Goal: Transaction & Acquisition: Download file/media

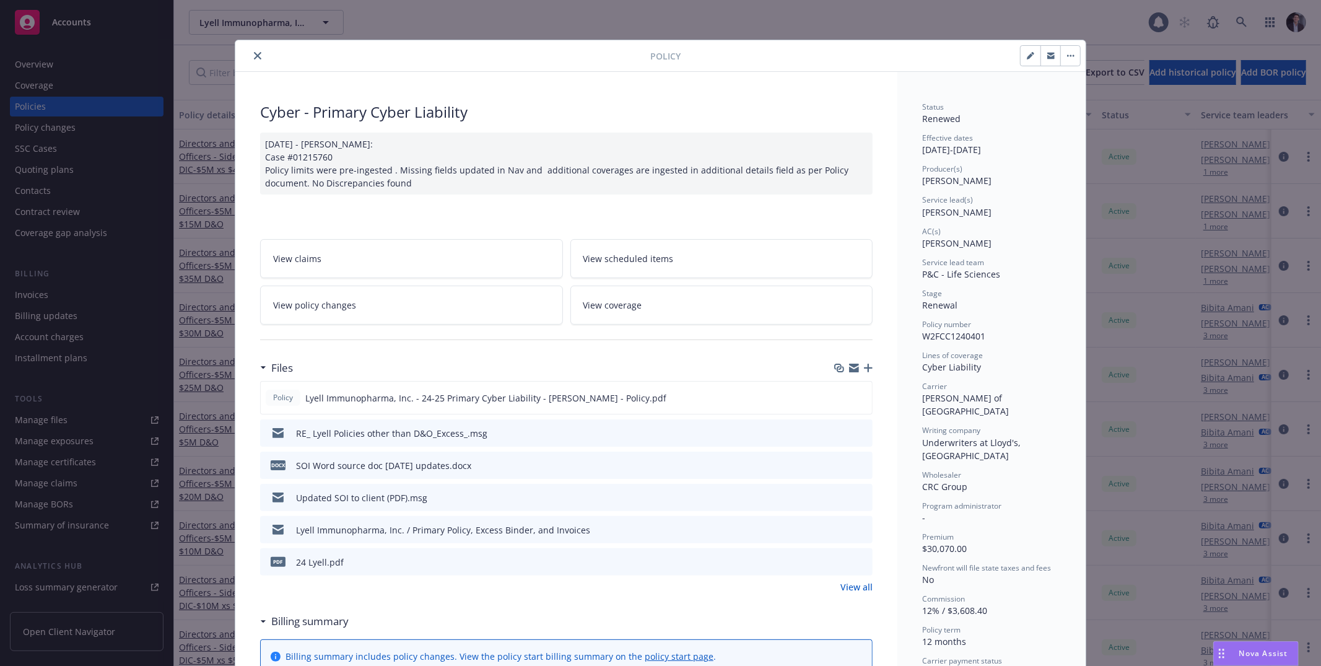
click at [45, 289] on div "Policy Cyber - Primary Cyber Liability [DATE] - [PERSON_NAME]: Case #01215760 P…" at bounding box center [660, 333] width 1321 height 666
click at [45, 296] on div "Policy Cyber - Primary Cyber Liability [DATE] - [PERSON_NAME]: Case #01215760 P…" at bounding box center [660, 333] width 1321 height 666
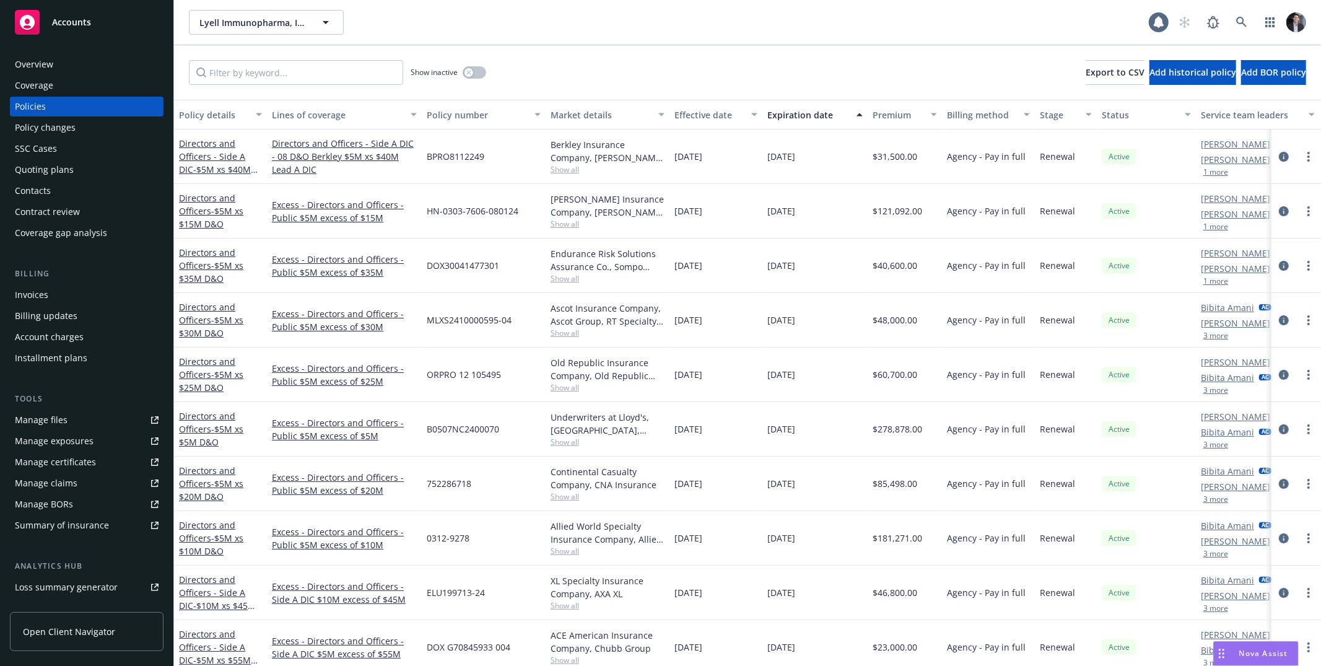
click at [45, 296] on div "Invoices" at bounding box center [31, 295] width 33 height 20
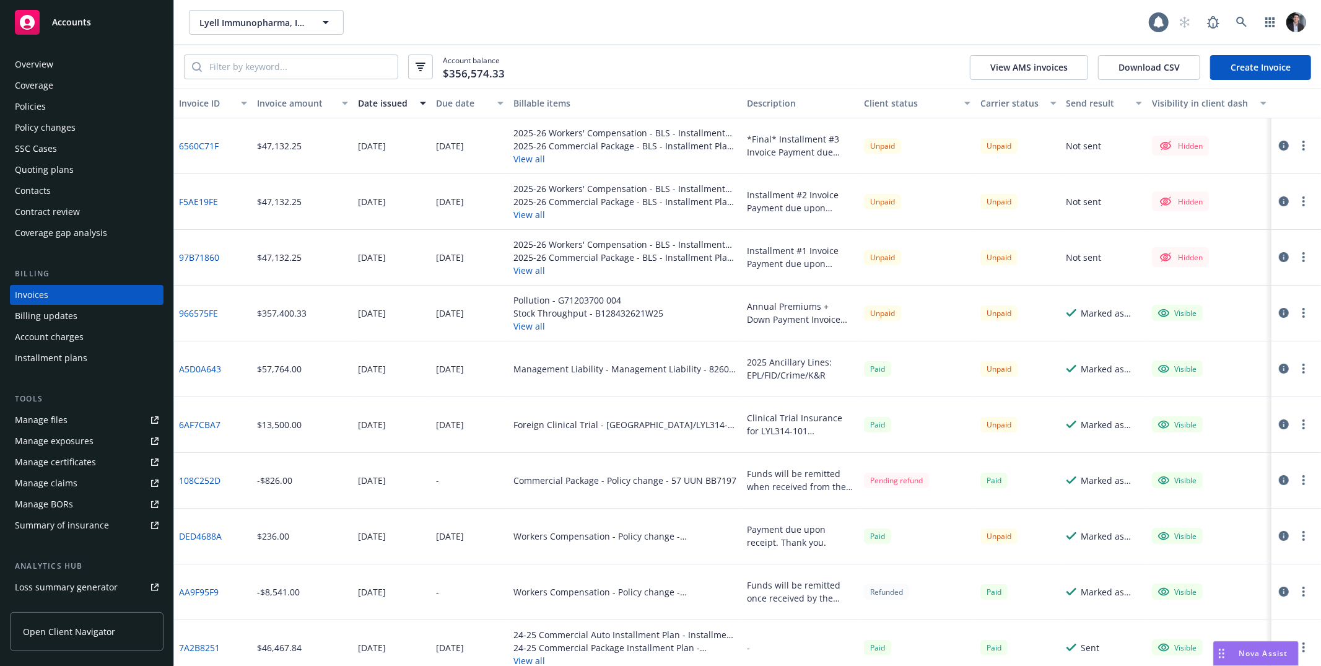
click at [541, 209] on button "View all" at bounding box center [625, 214] width 224 height 13
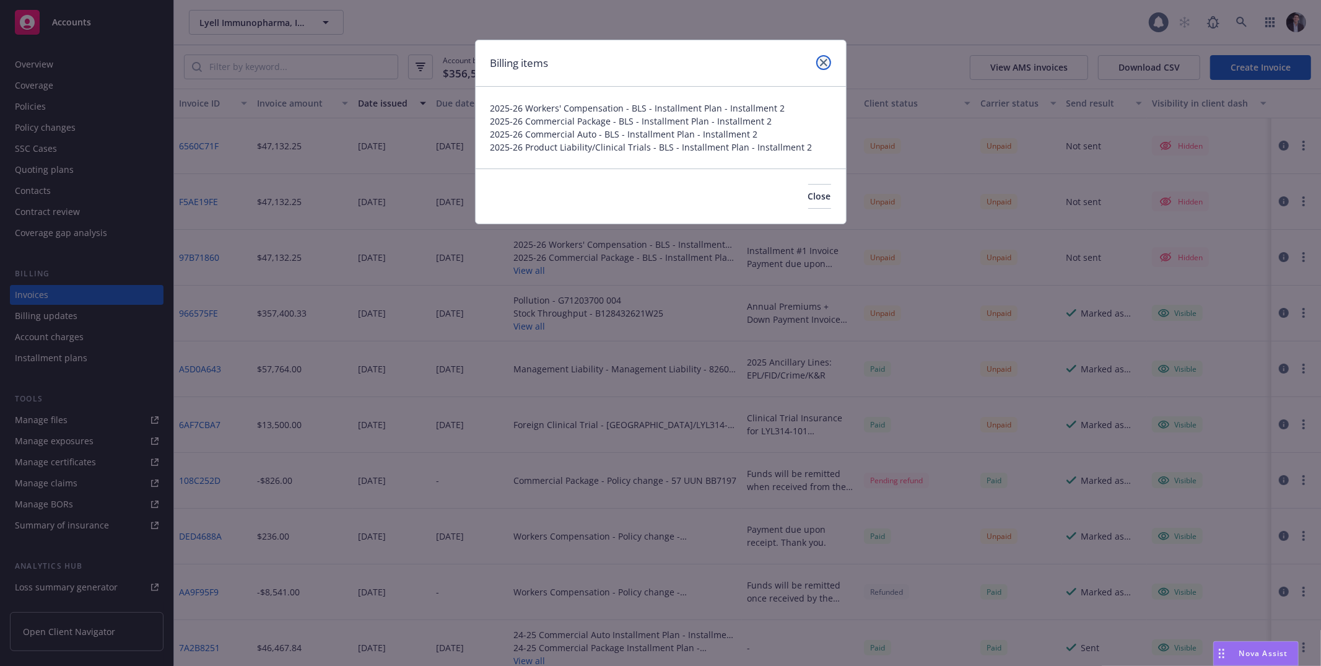
click at [825, 59] on icon "close" at bounding box center [823, 62] width 7 height 7
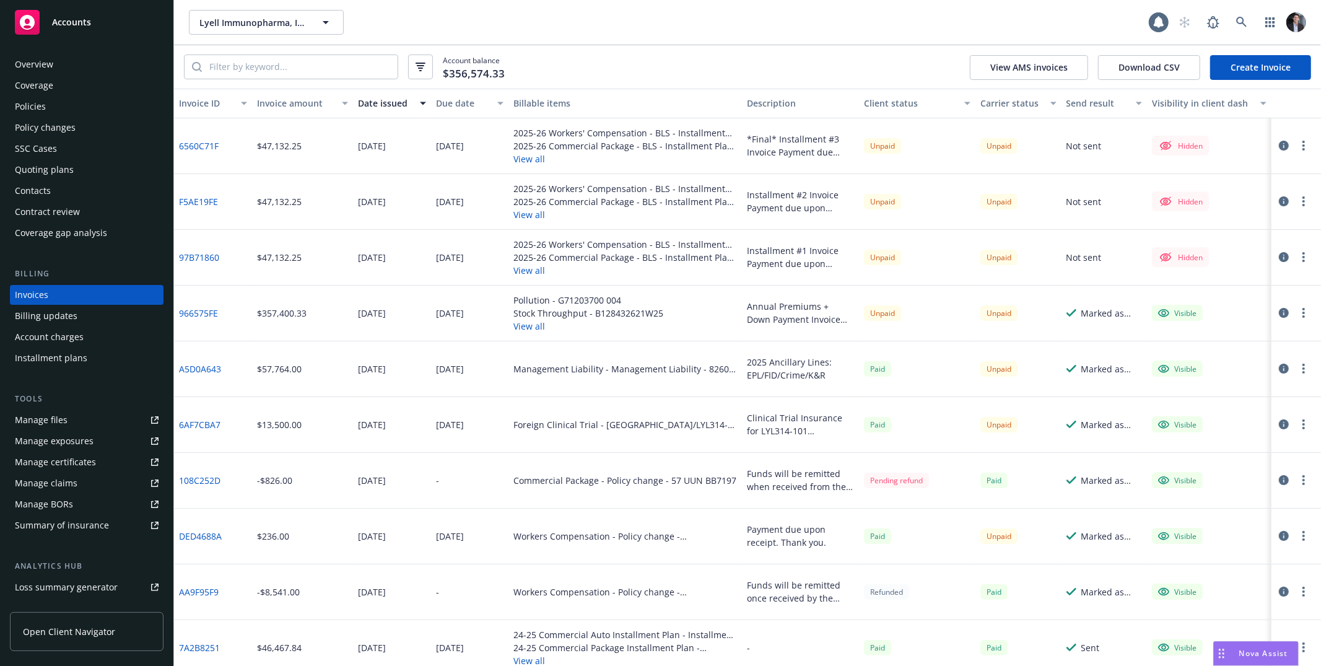
click at [531, 266] on button "View all" at bounding box center [625, 270] width 224 height 13
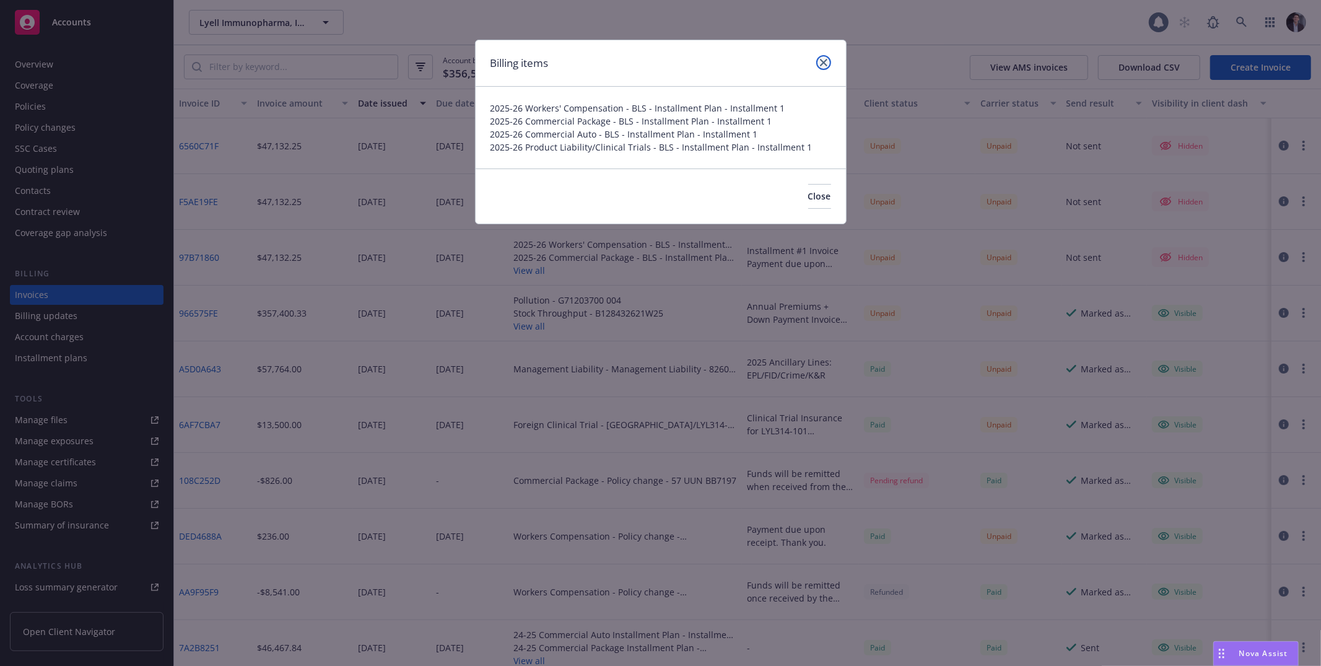
click at [828, 64] on link "close" at bounding box center [823, 62] width 15 height 15
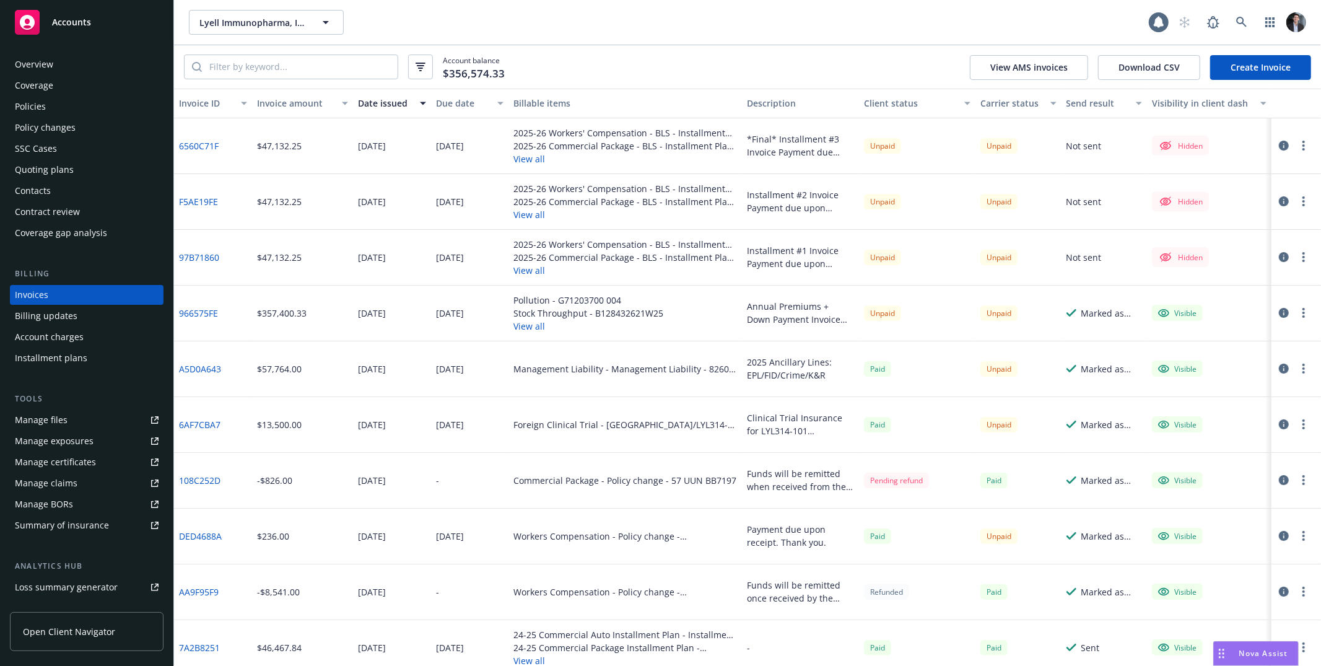
click at [530, 164] on button "View all" at bounding box center [625, 158] width 224 height 13
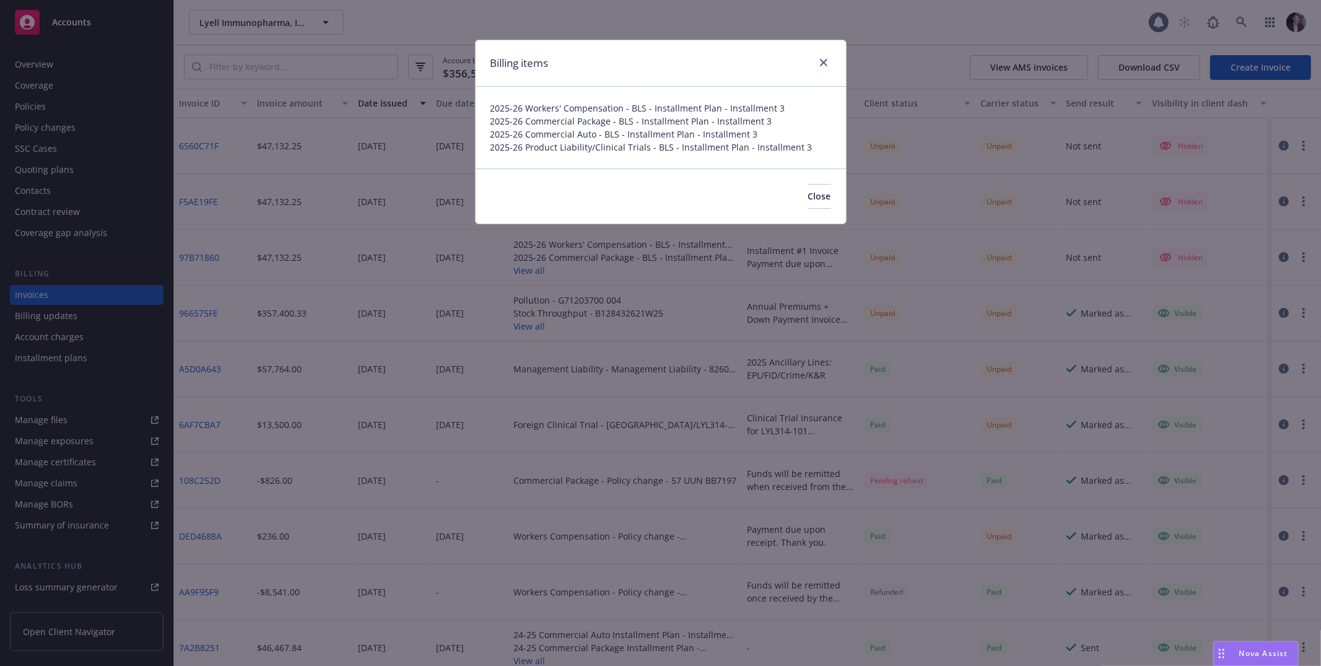
click at [840, 53] on div "Billing items" at bounding box center [661, 63] width 370 height 46
click at [829, 58] on link "close" at bounding box center [823, 62] width 15 height 15
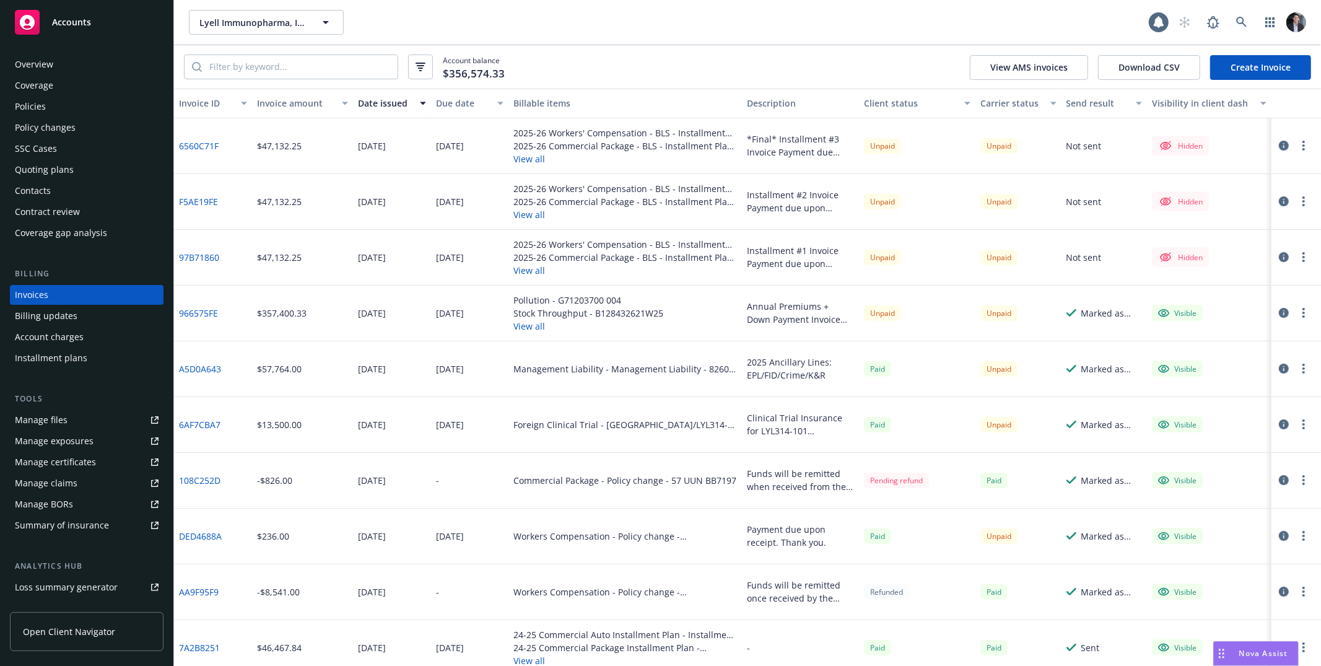
click at [1279, 308] on icon "button" at bounding box center [1284, 313] width 10 height 10
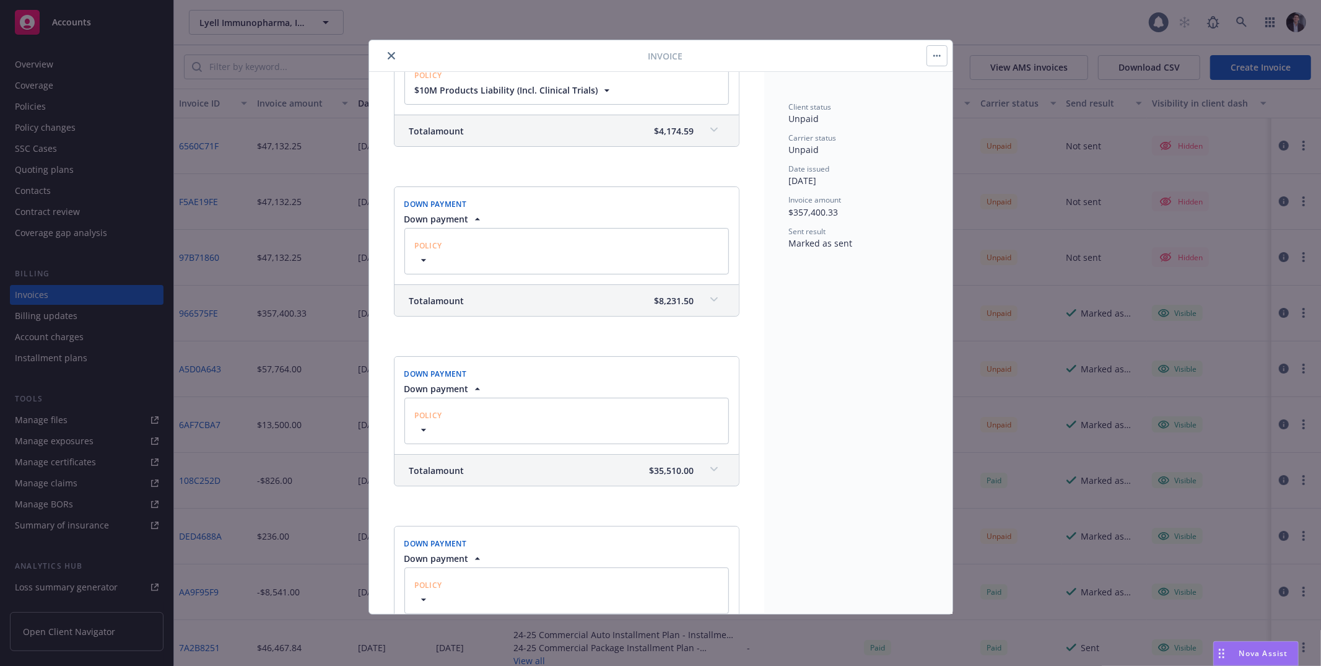
scroll to position [1553, 0]
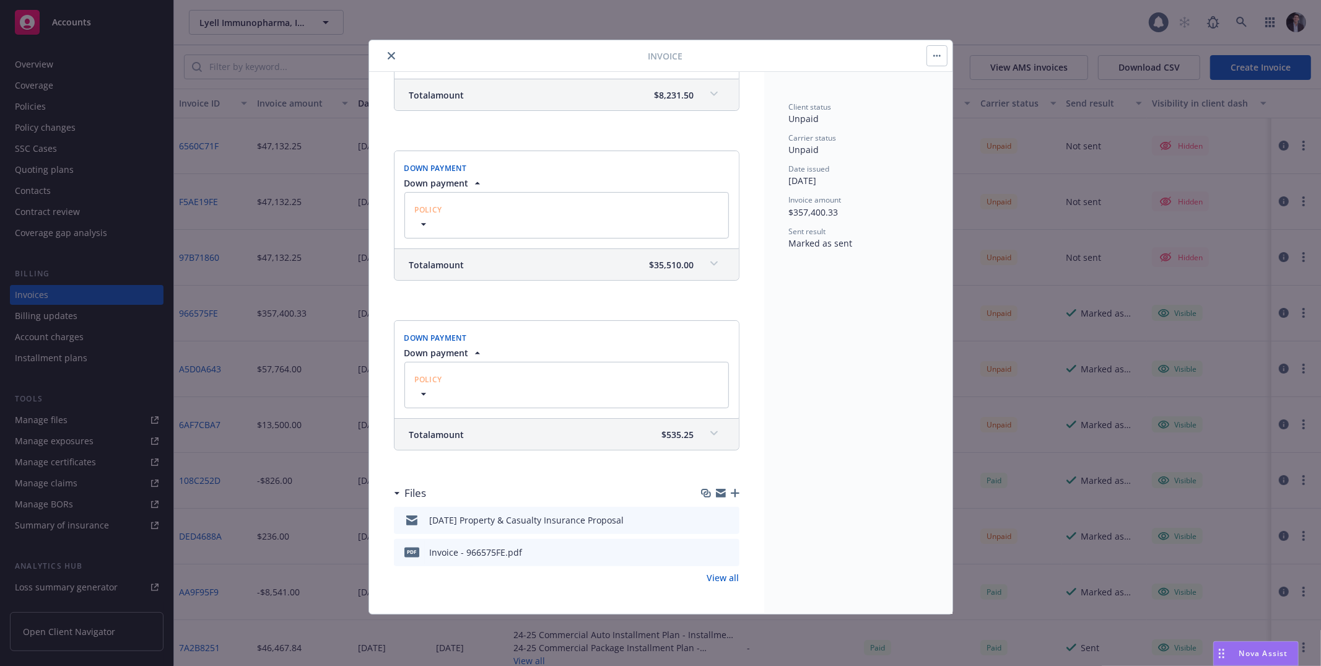
click at [702, 553] on icon "download file" at bounding box center [707, 551] width 10 height 10
drag, startPoint x: 905, startPoint y: 17, endPoint x: 865, endPoint y: 0, distance: 43.0
